Goal: Task Accomplishment & Management: Complete application form

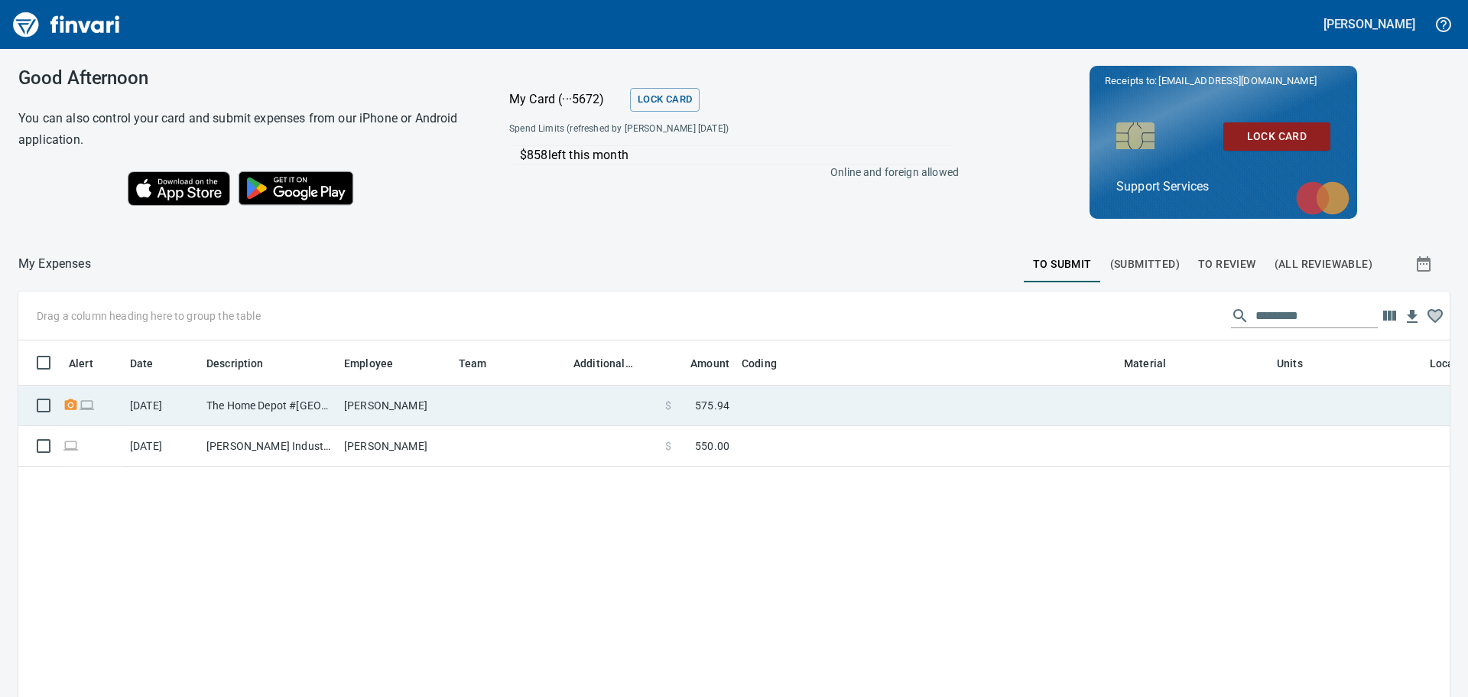
scroll to position [505, 1408]
click at [789, 398] on td at bounding box center [927, 405] width 382 height 41
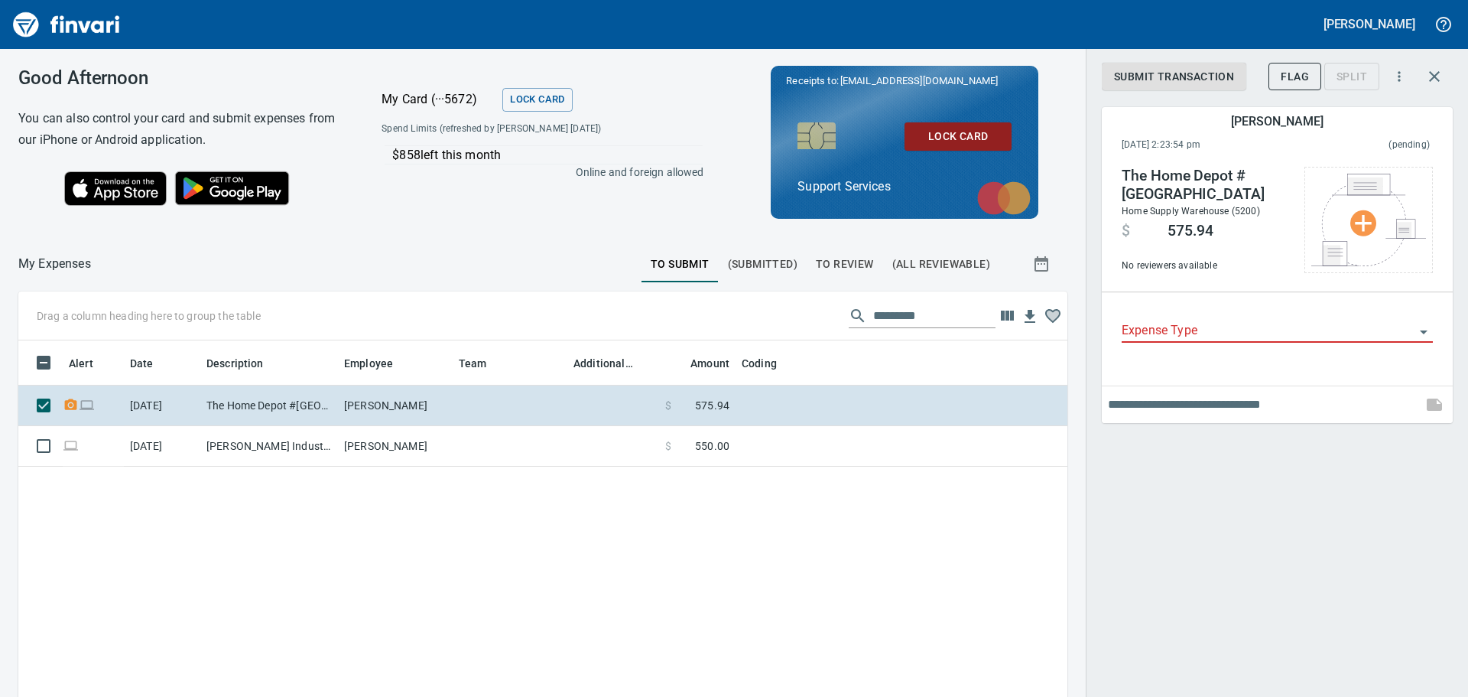
scroll to position [505, 1026]
click at [1270, 330] on input "Expense Type" at bounding box center [1268, 330] width 293 height 21
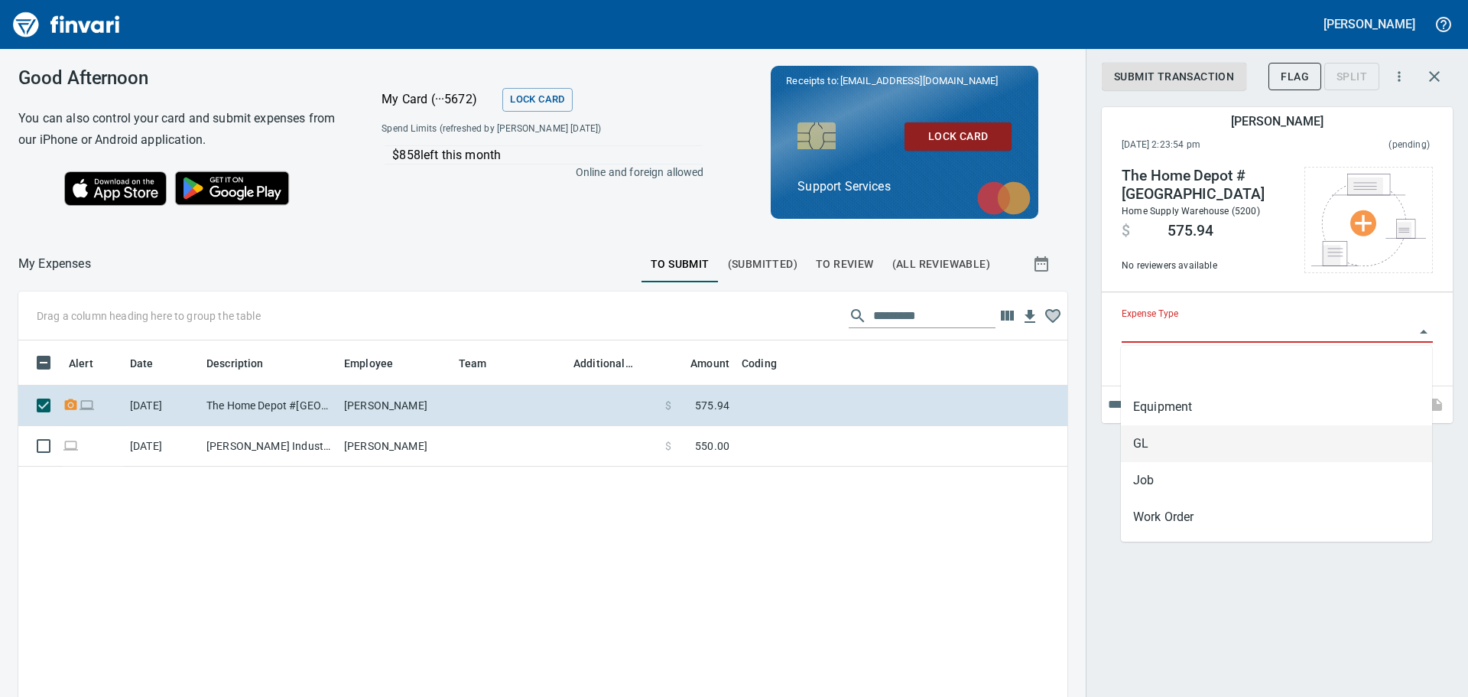
click at [1203, 444] on li "GL" at bounding box center [1276, 443] width 311 height 37
type input "**"
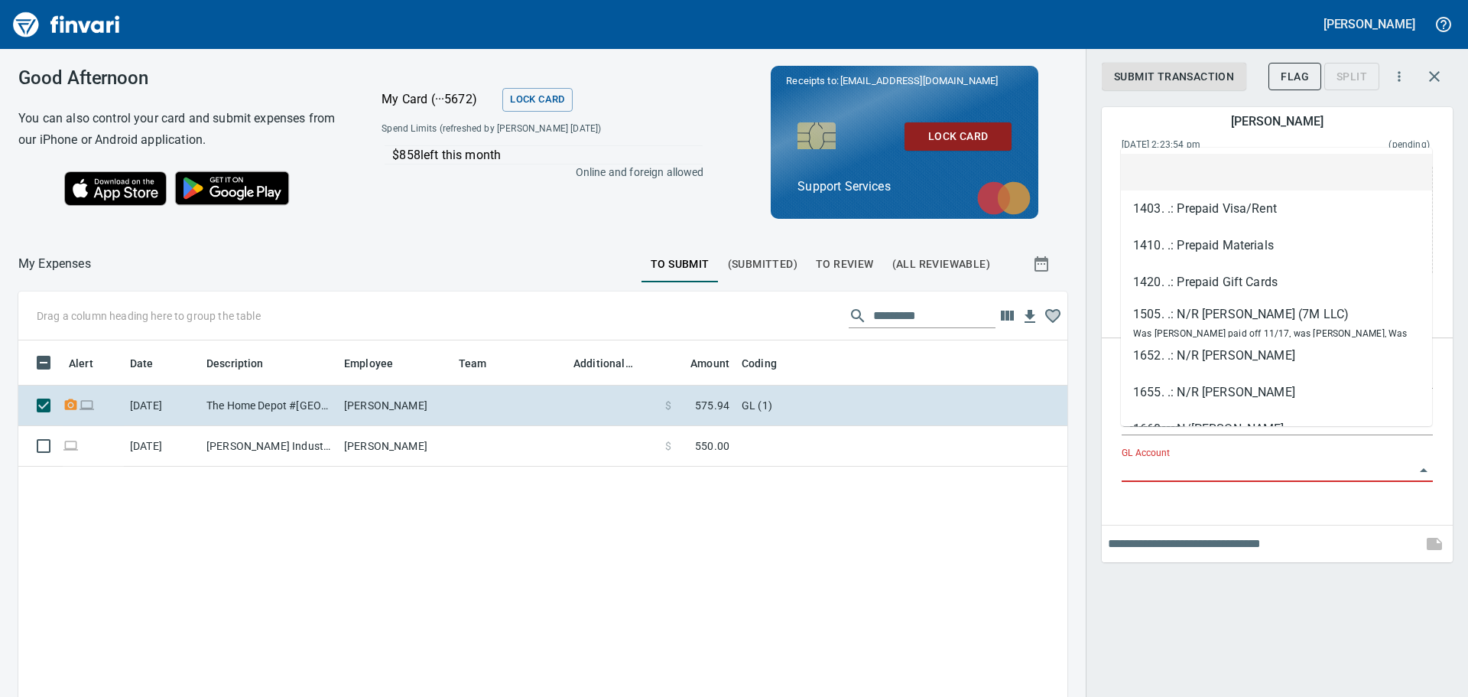
click at [1214, 460] on input "GL Account" at bounding box center [1268, 470] width 293 height 21
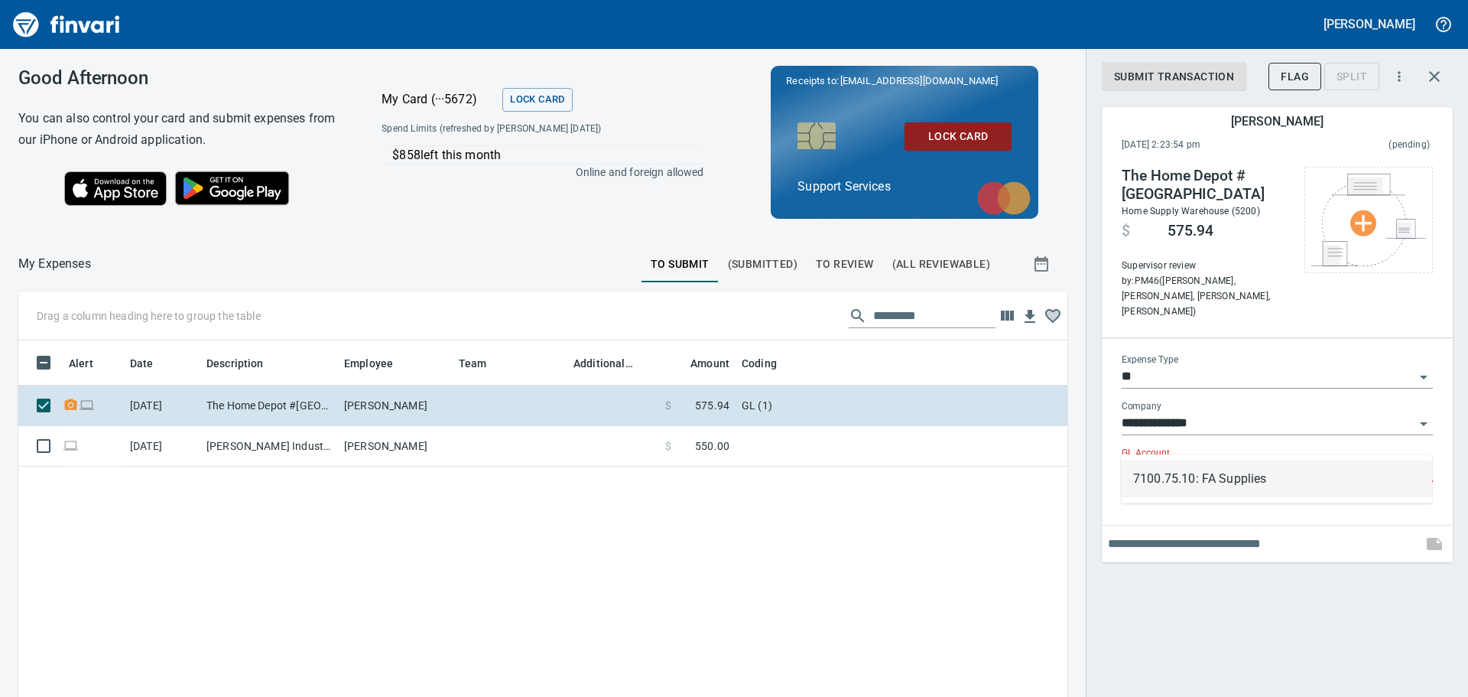
click at [1233, 492] on li "7100.75.10: FA Supplies" at bounding box center [1276, 478] width 311 height 37
type input "**********"
click at [1225, 531] on input "text" at bounding box center [1262, 543] width 308 height 24
click at [1286, 531] on input "text" at bounding box center [1262, 543] width 308 height 24
click at [1439, 77] on icon "button" at bounding box center [1434, 76] width 18 height 18
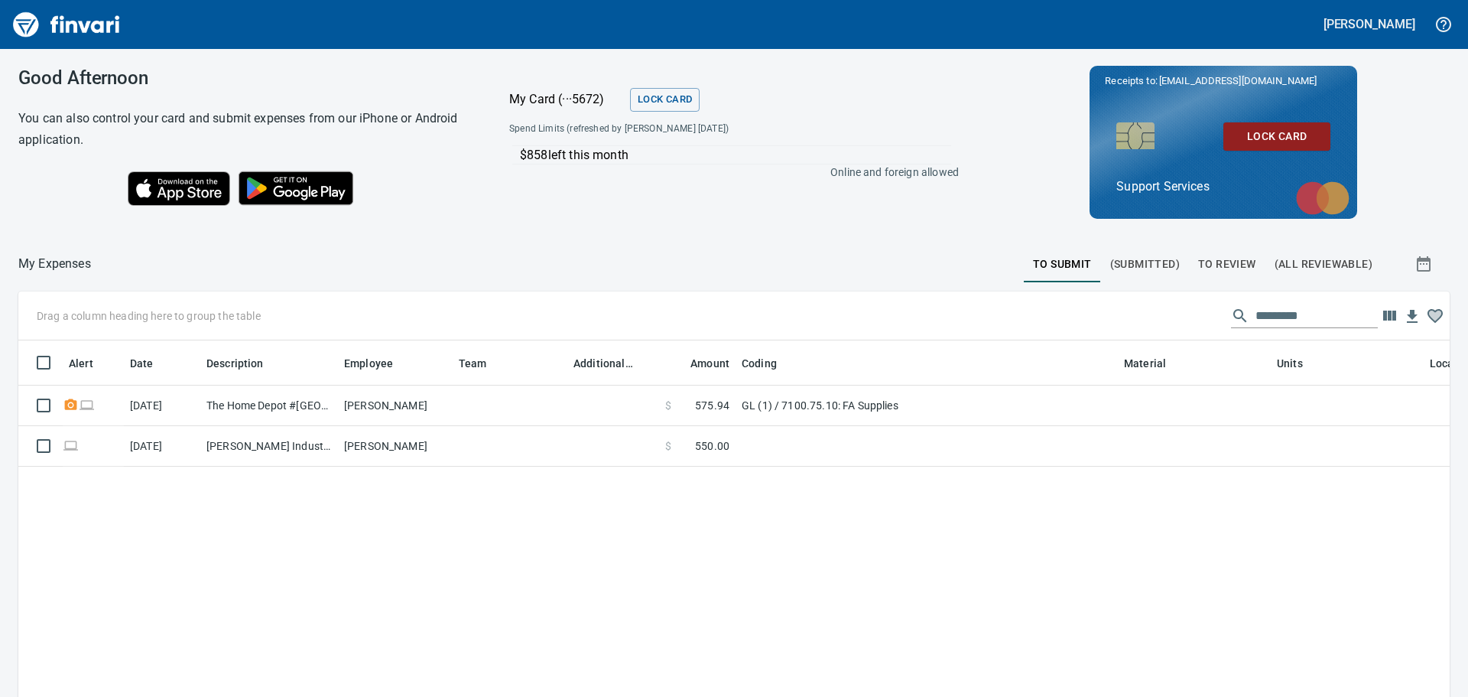
scroll to position [505, 1406]
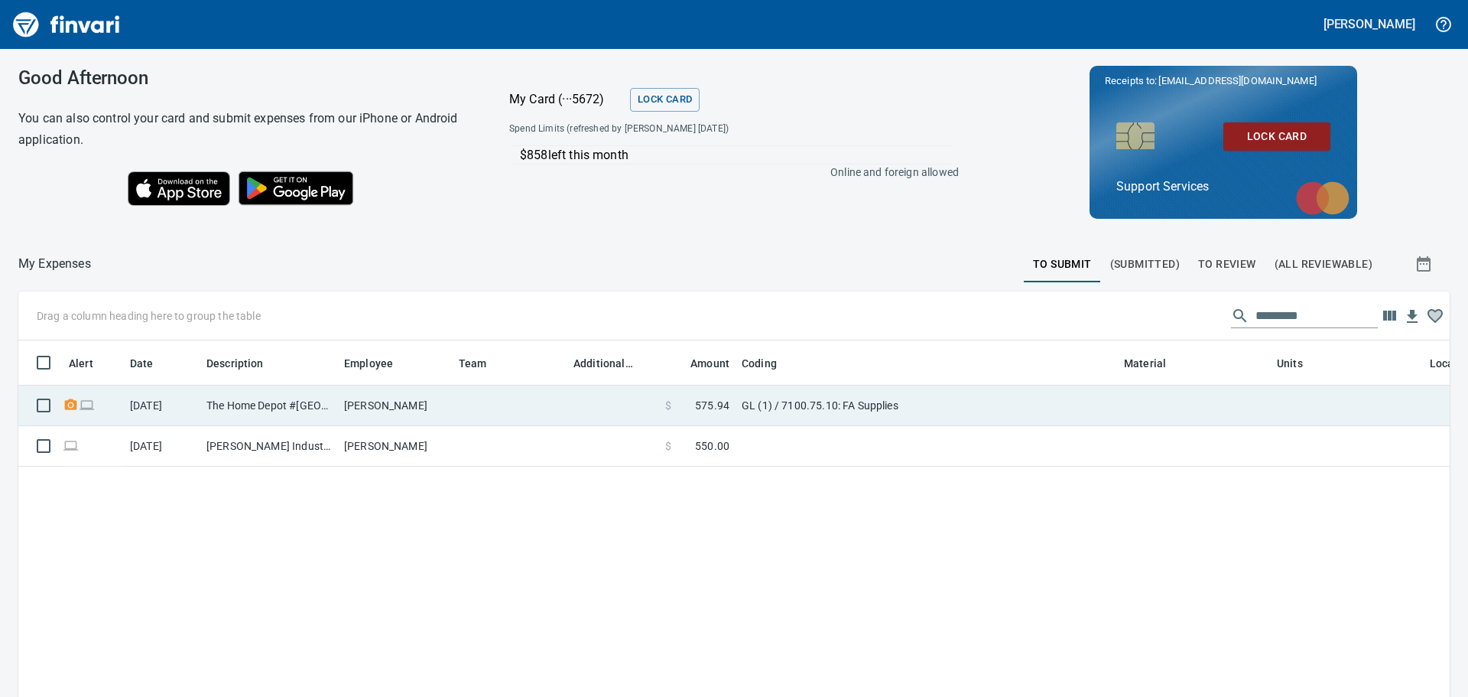
click at [921, 413] on td "GL (1) / 7100.75.10: FA Supplies" at bounding box center [927, 405] width 382 height 41
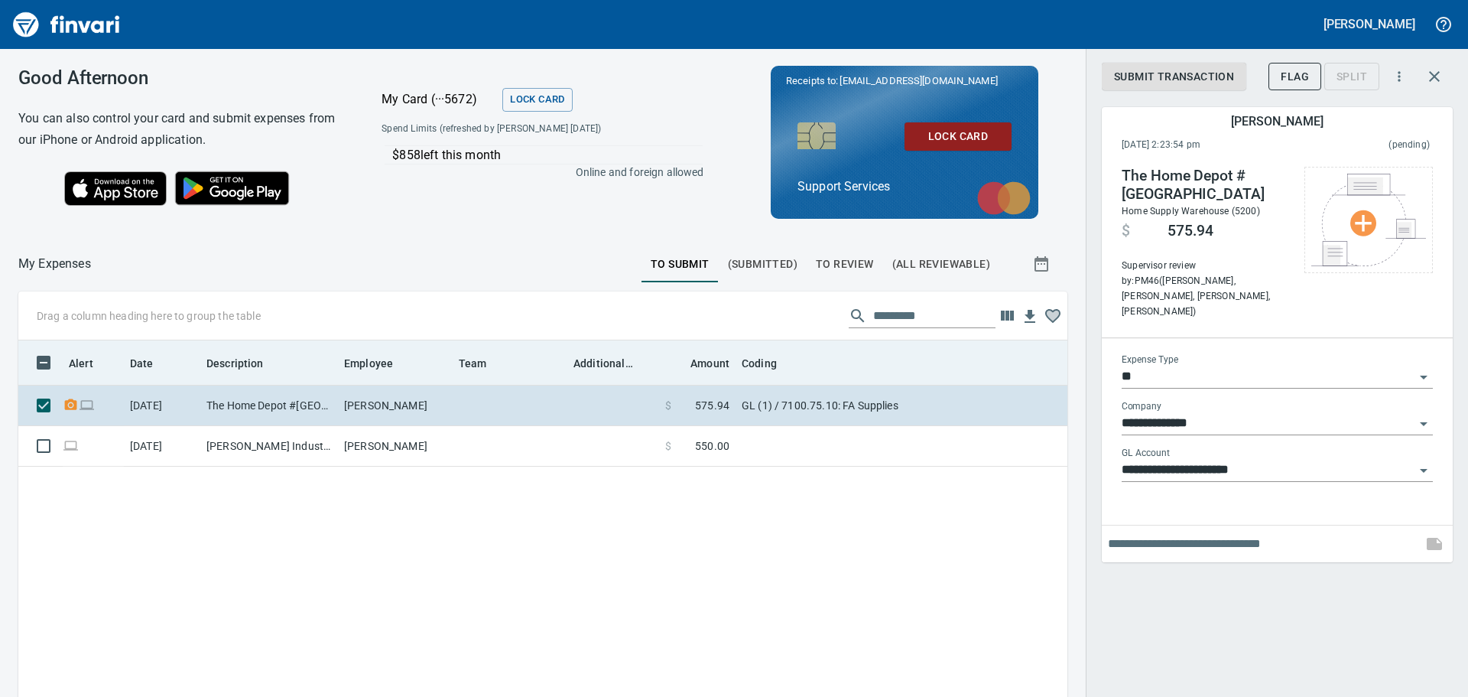
scroll to position [505, 1026]
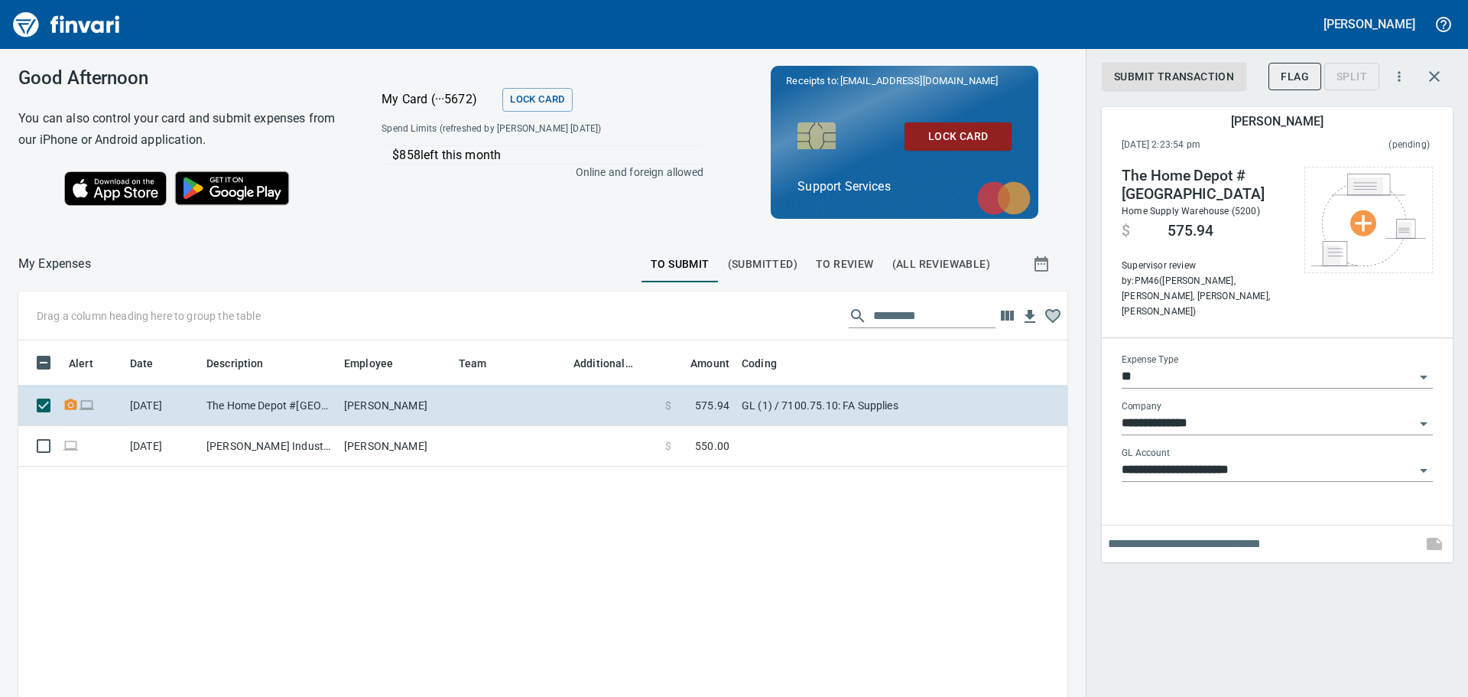
click at [1193, 531] on input "text" at bounding box center [1262, 543] width 308 height 24
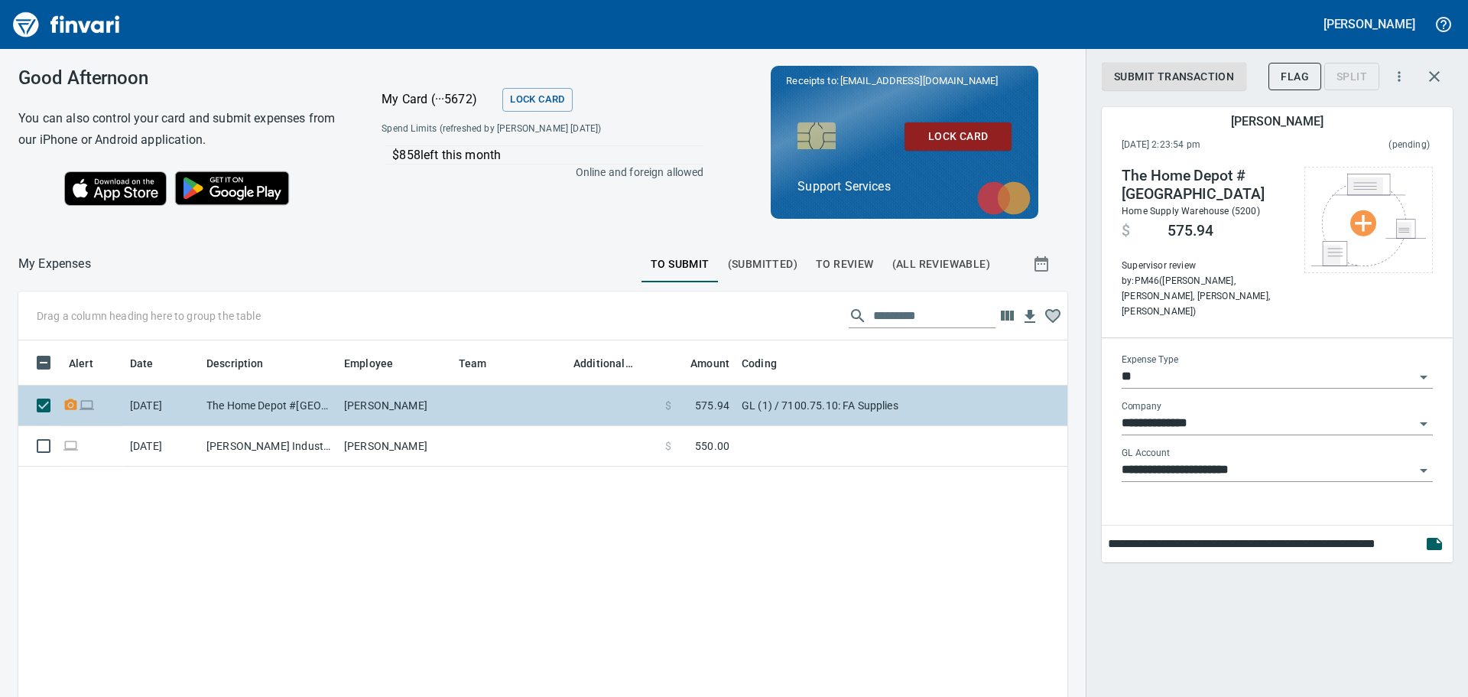
type input "**********"
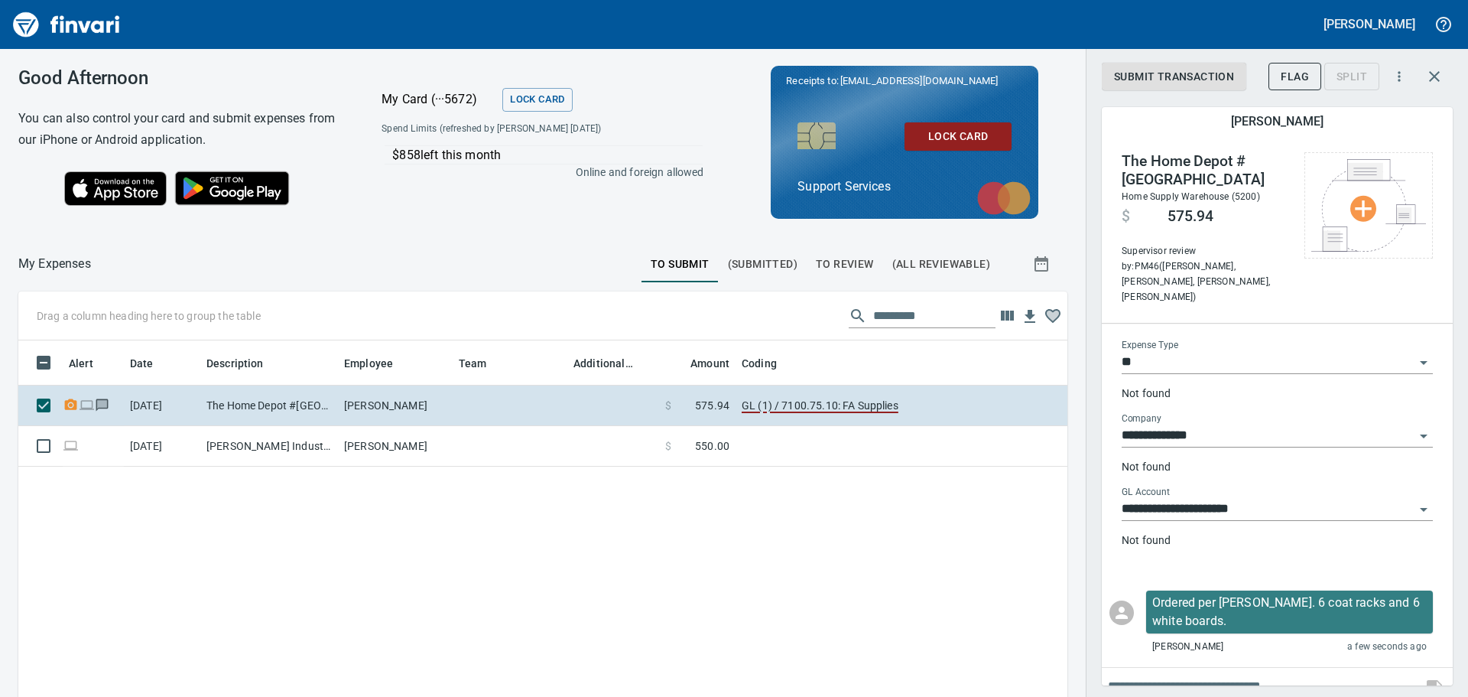
scroll to position [18, 0]
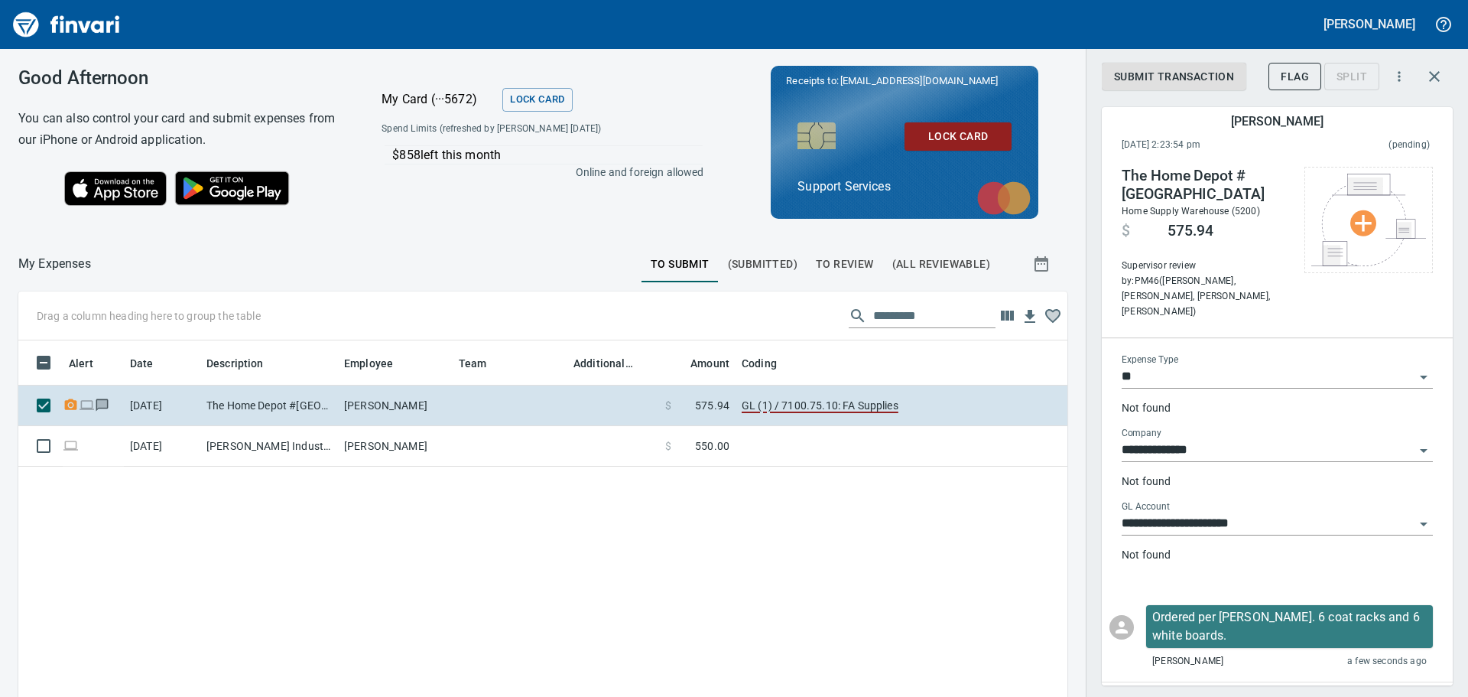
click at [1301, 498] on body "**********" at bounding box center [734, 348] width 1468 height 697
click at [1291, 557] on div "**********" at bounding box center [1277, 537] width 311 height 73
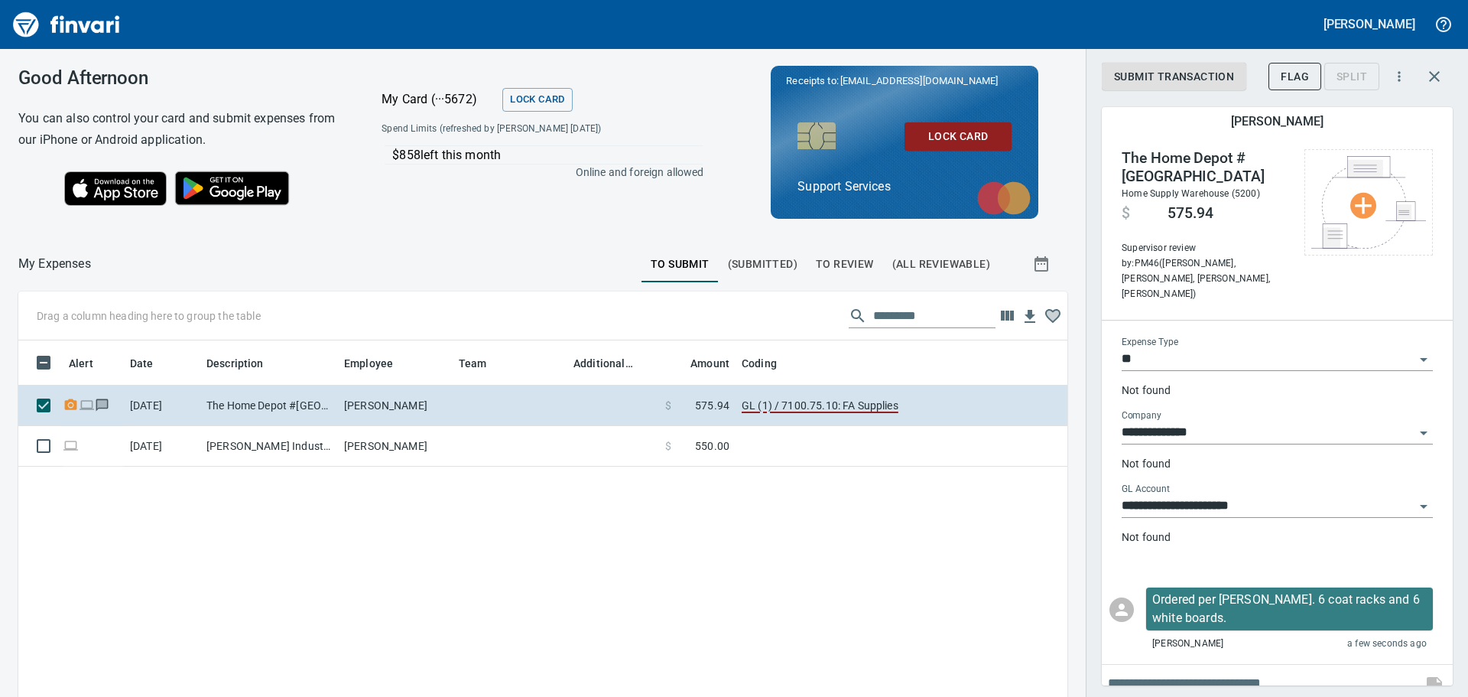
click at [1197, 671] on input "text" at bounding box center [1262, 683] width 308 height 24
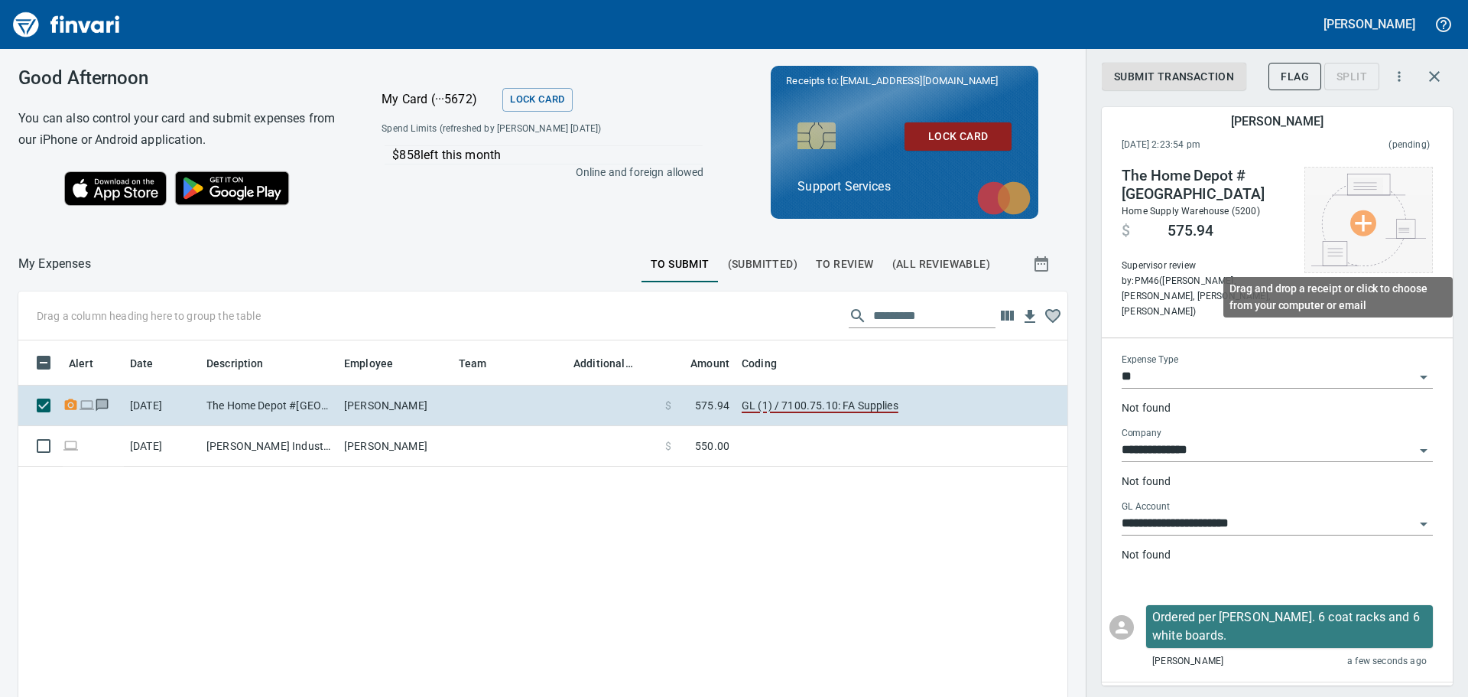
scroll to position [505, 1026]
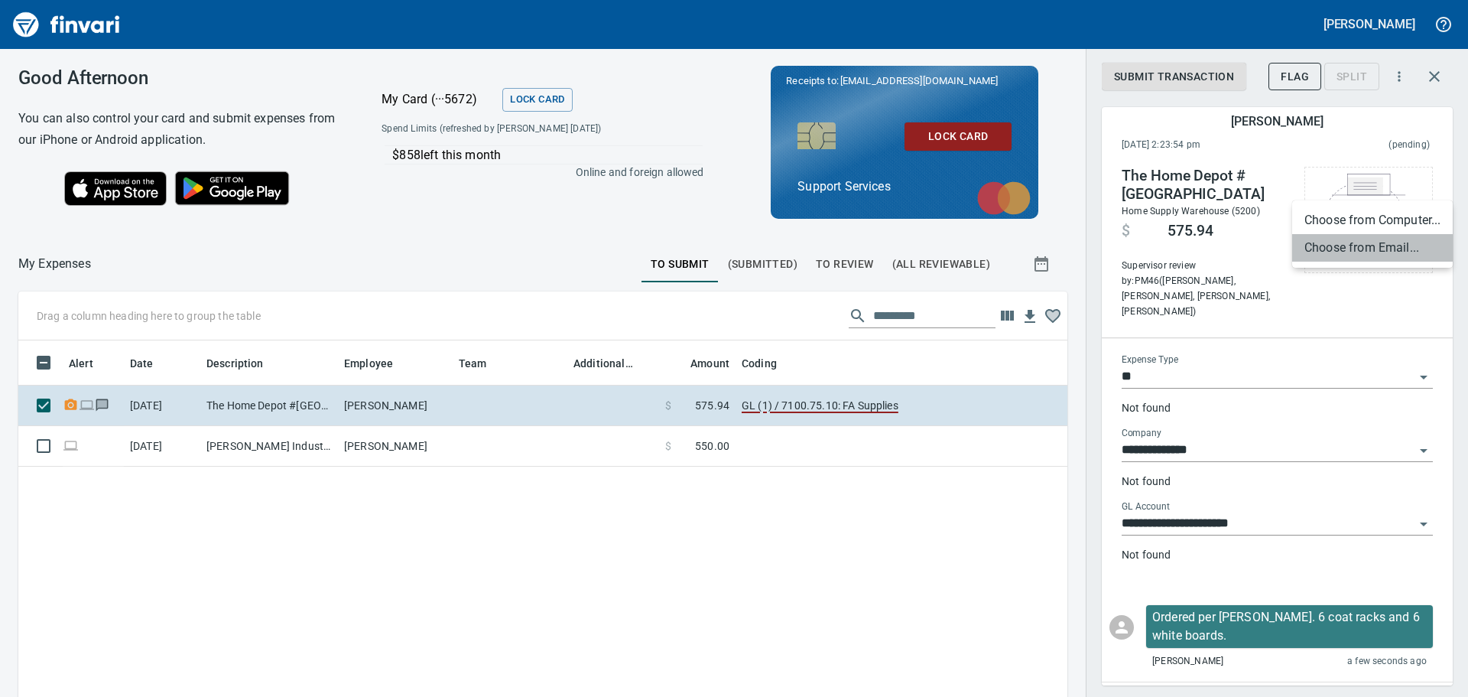
click at [1356, 237] on li "Choose from Email..." at bounding box center [1372, 248] width 161 height 28
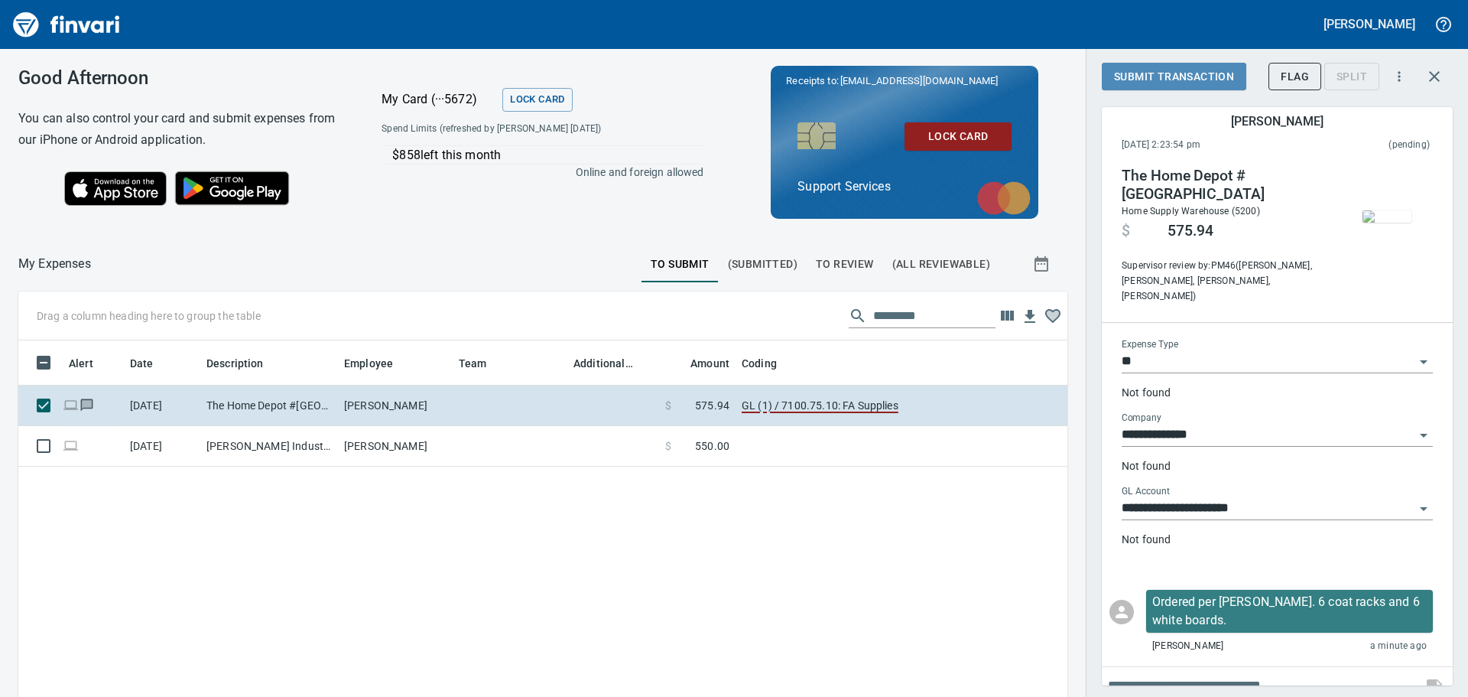
click at [1181, 80] on span "Submit Transaction" at bounding box center [1174, 76] width 120 height 19
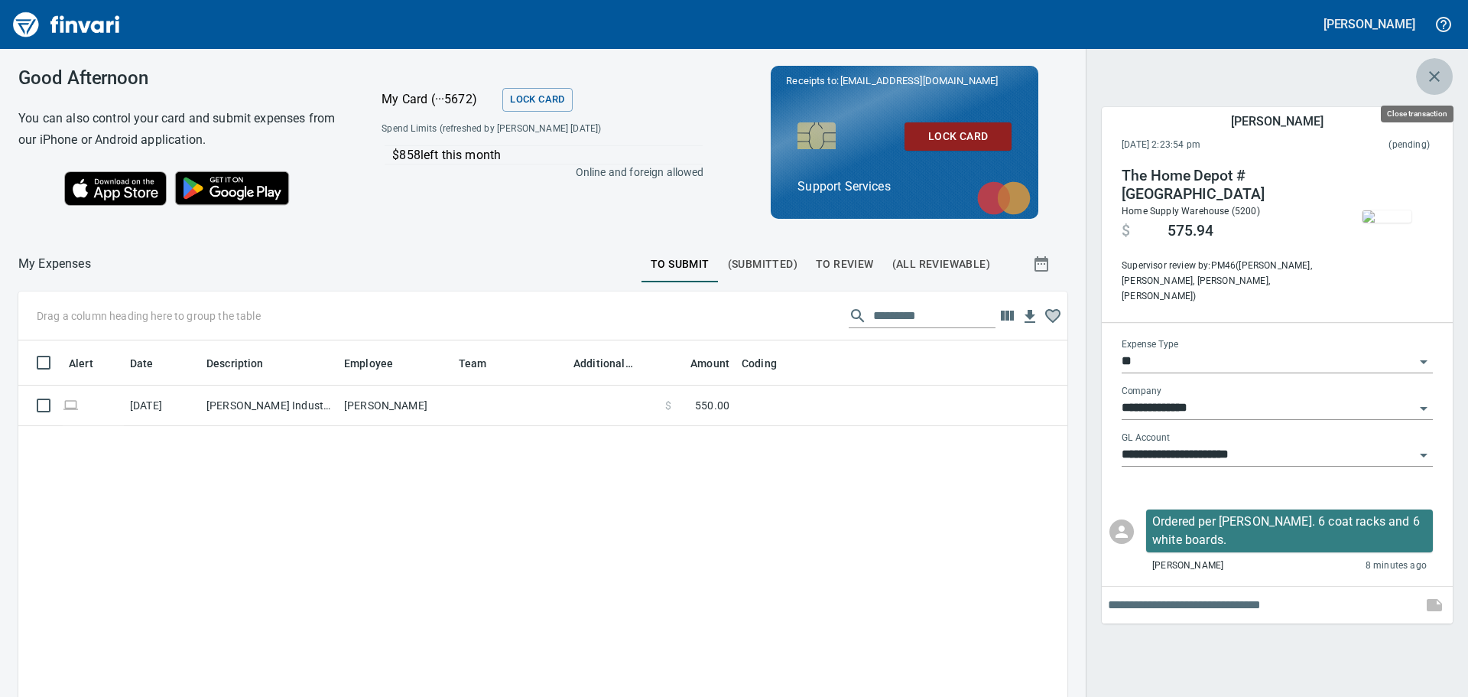
click at [1431, 80] on icon "button" at bounding box center [1434, 76] width 11 height 11
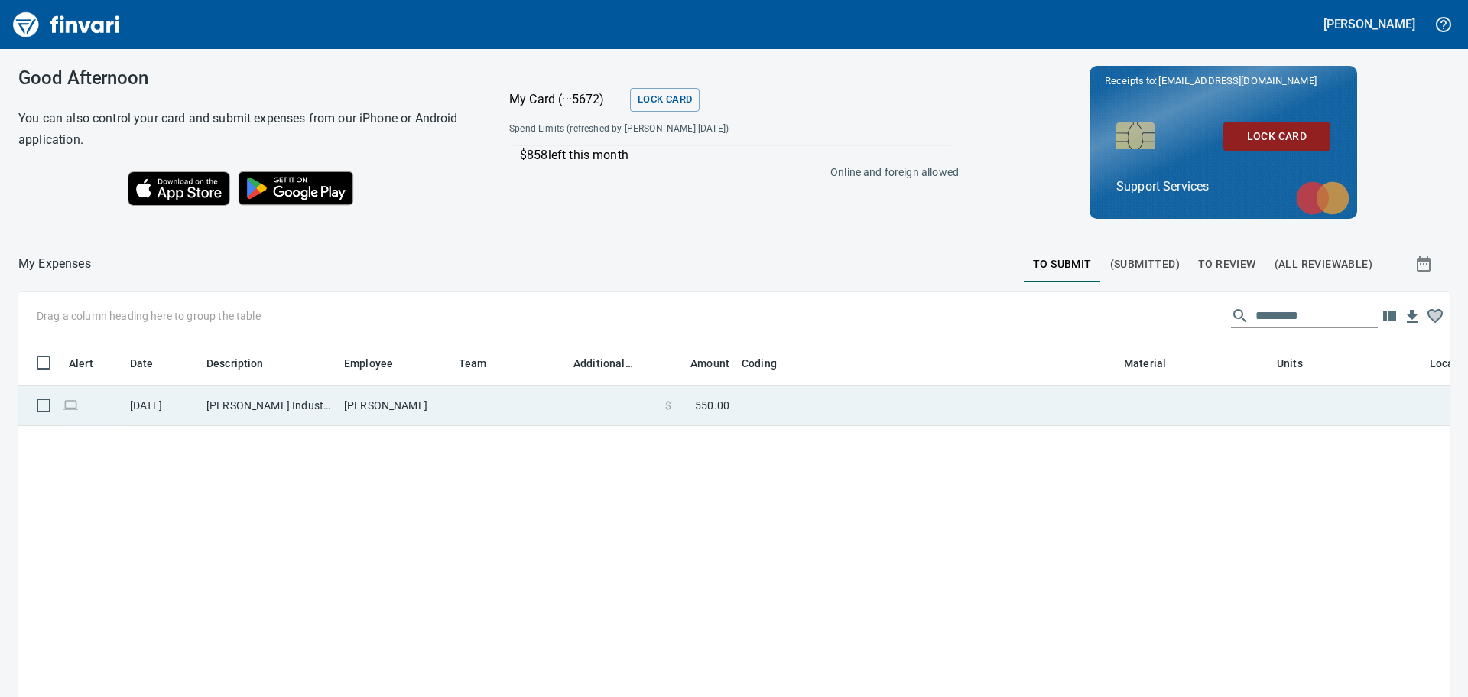
scroll to position [505, 1408]
